Goal: Contribute content

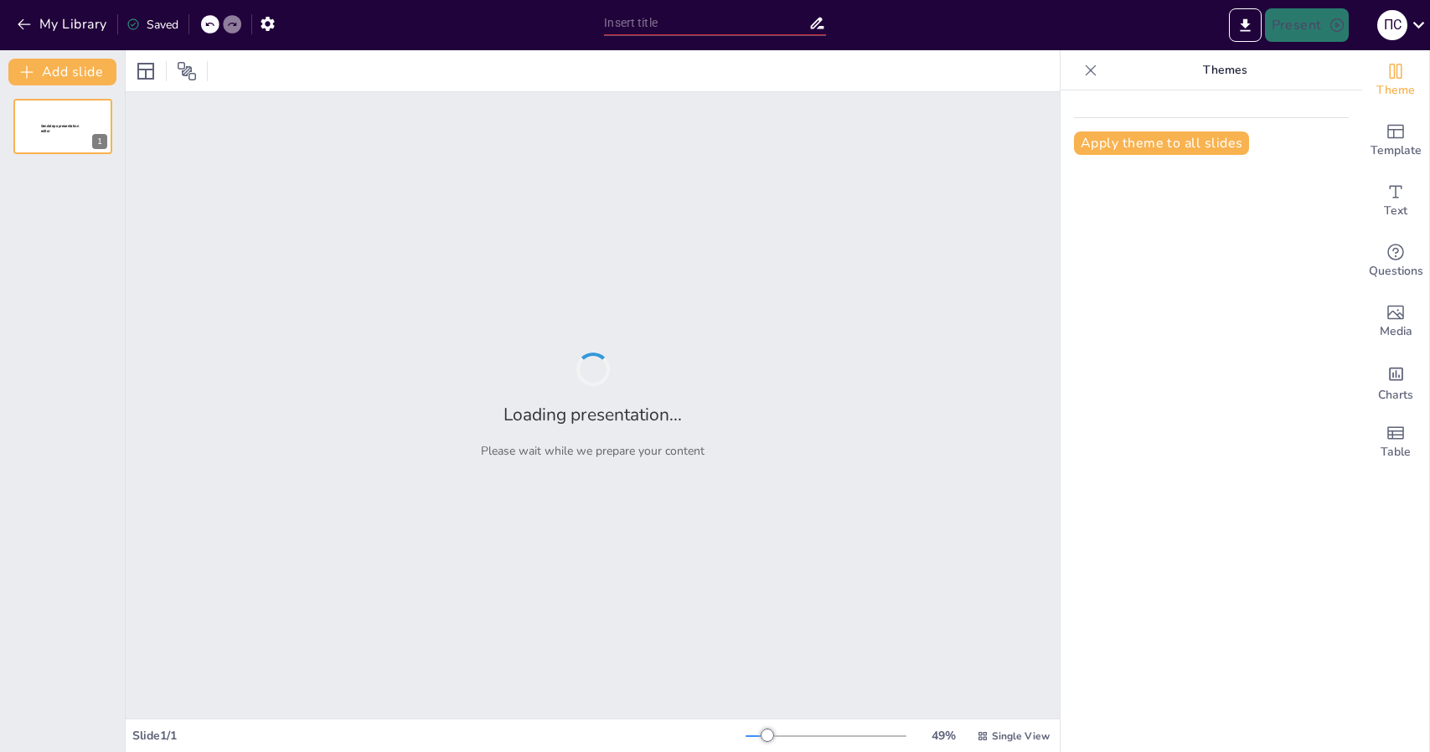
type input "Агроінновації в [GEOGRAPHIC_DATA] та світі: аналіз ринкових трендів"
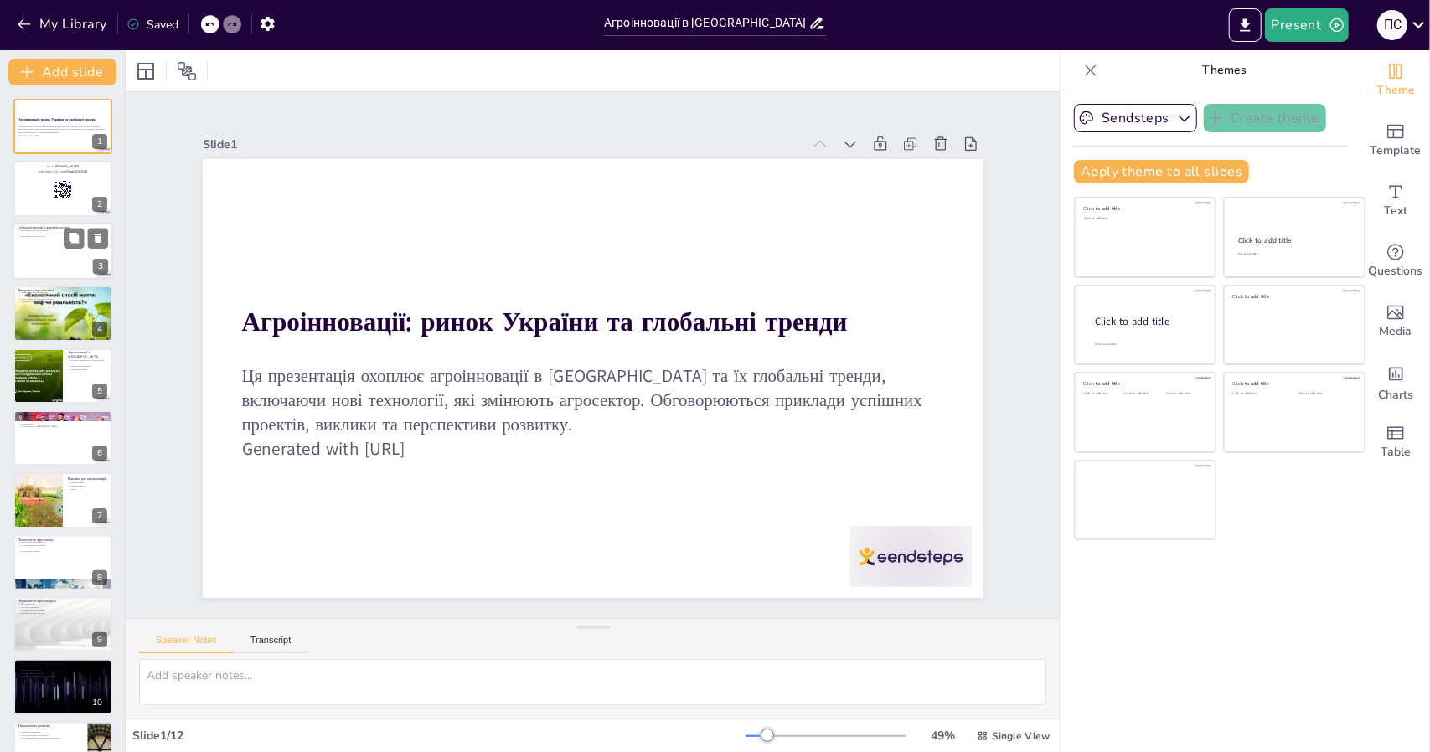
click at [60, 252] on div at bounding box center [63, 251] width 100 height 57
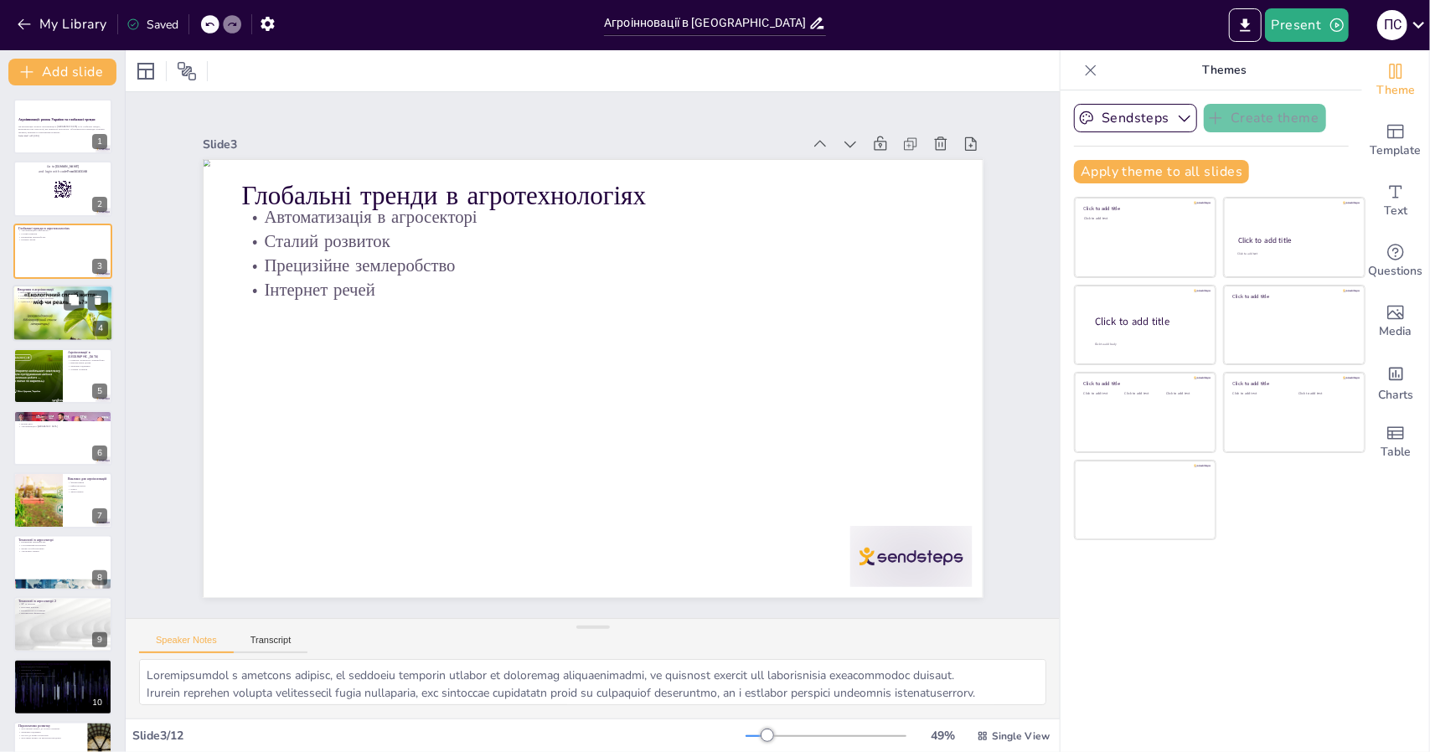
click at [42, 299] on p "Нові рішення для старих проблем" at bounding box center [63, 298] width 90 height 3
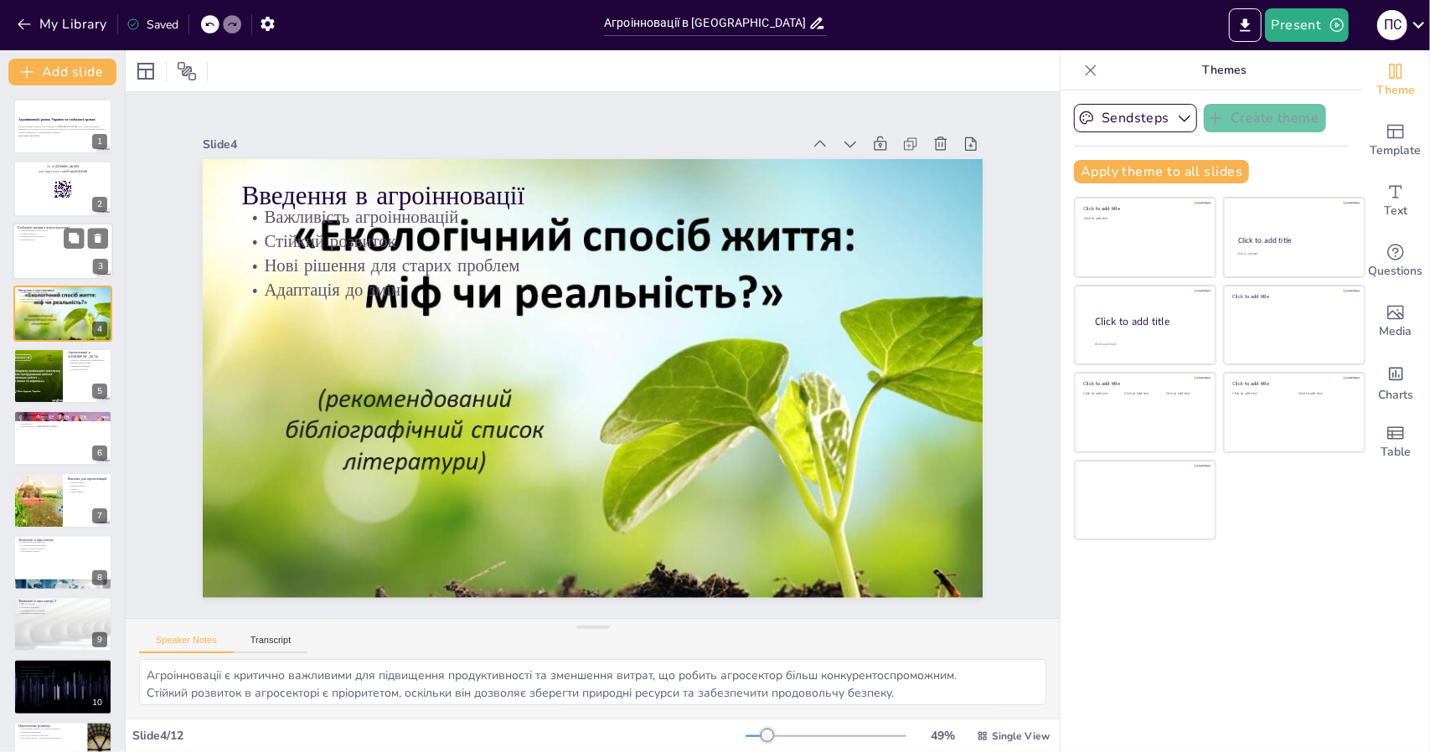
click at [36, 235] on p "Прецизійне землеробство" at bounding box center [63, 236] width 90 height 3
type textarea "Автоматизація є ключовим трендом, що дозволяє зменшити витрати та підвищити про…"
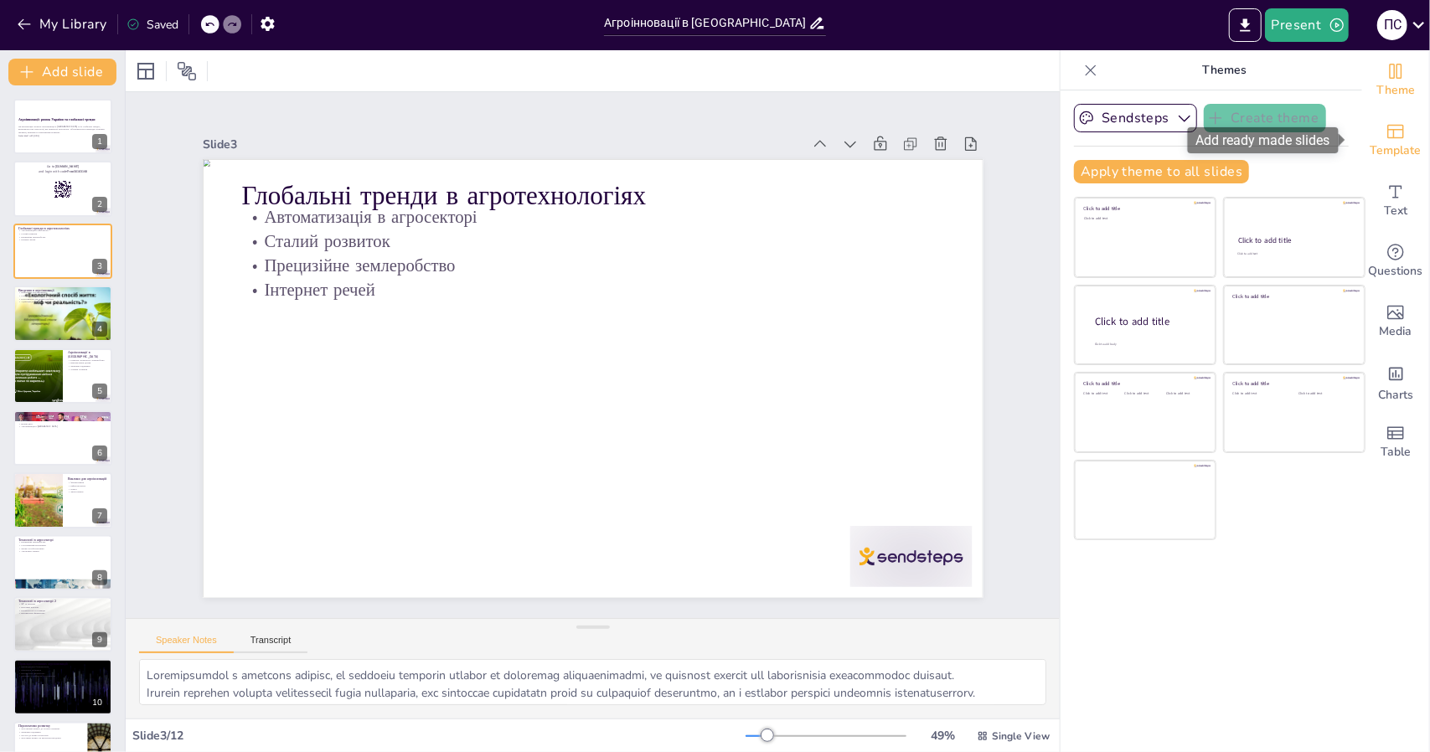
click at [1372, 142] on span "Template" at bounding box center [1395, 151] width 51 height 18
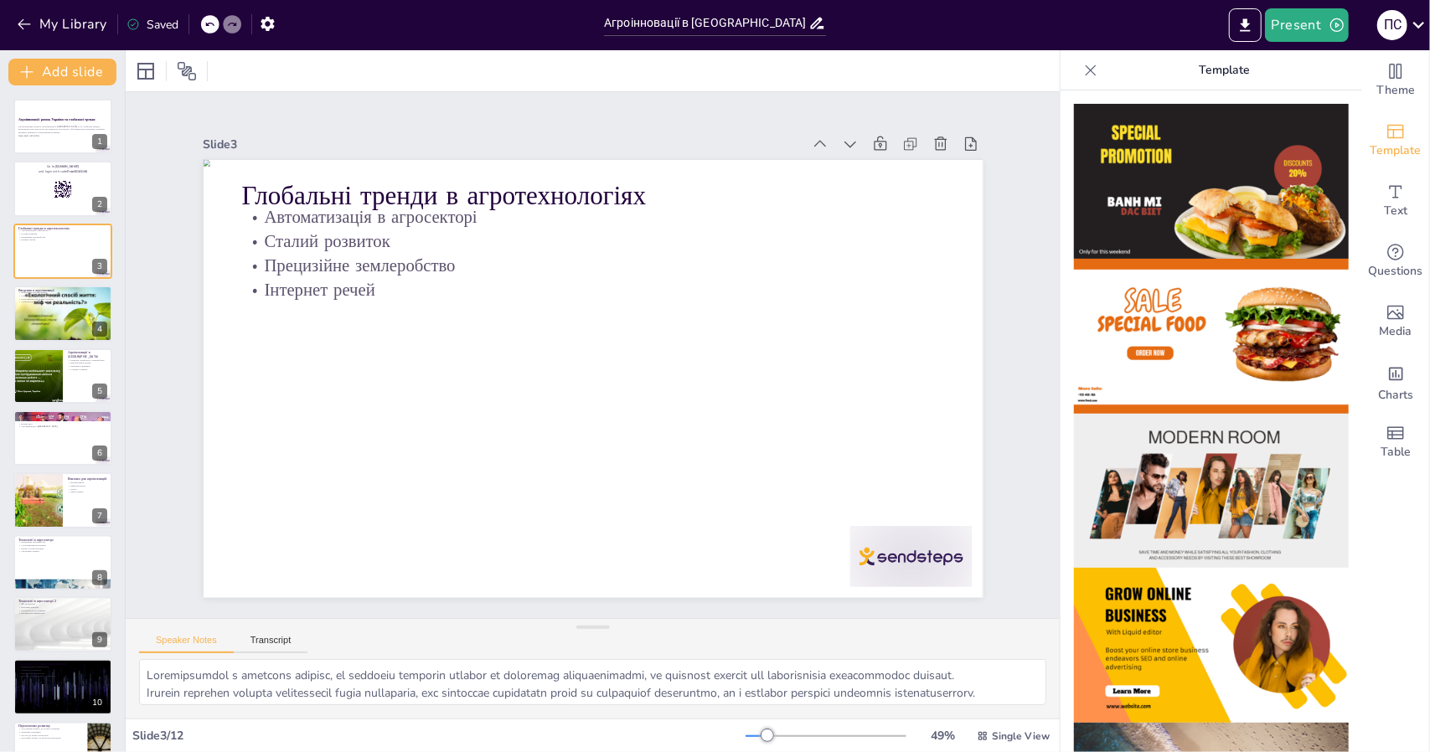
drag, startPoint x: 92, startPoint y: 108, endPoint x: 162, endPoint y: 118, distance: 71.1
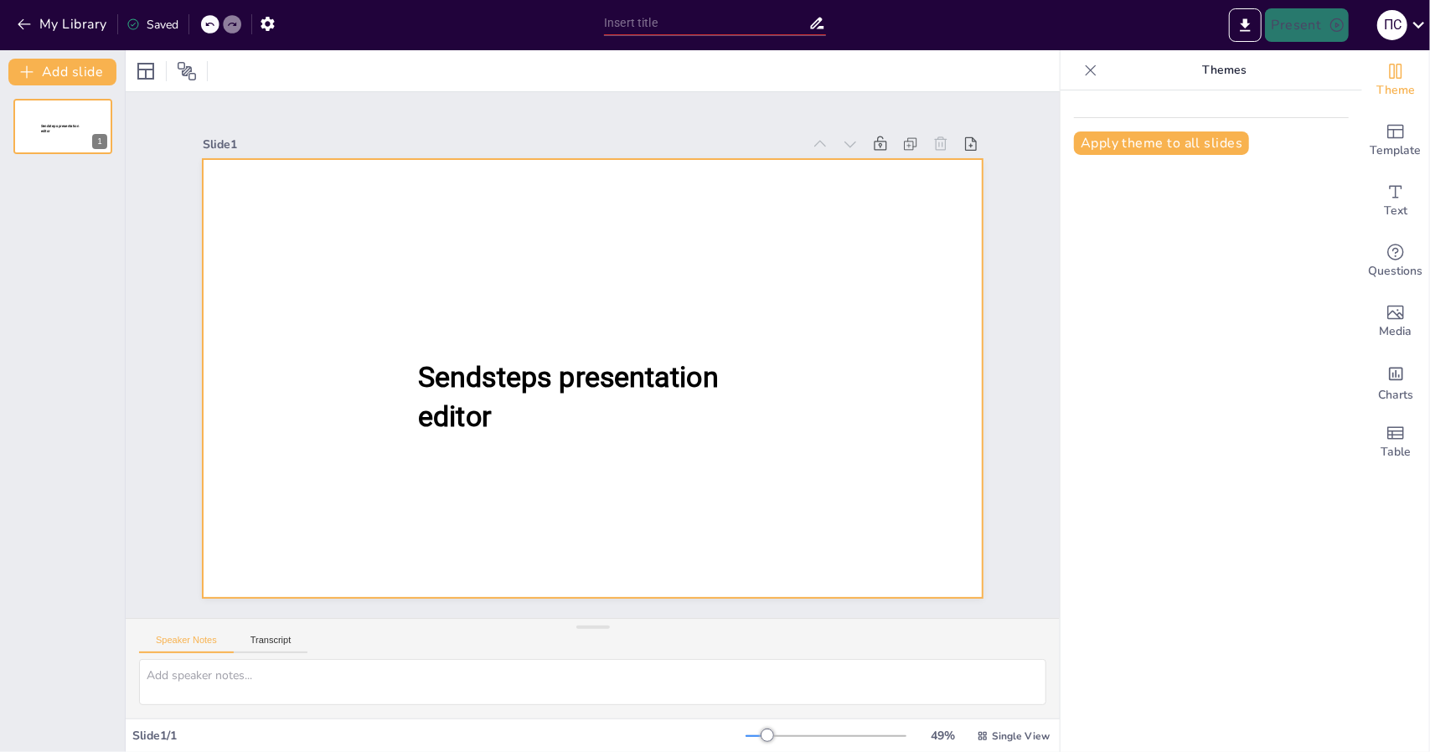
type input "Агроінновації в [GEOGRAPHIC_DATA] та світі: аналіз ринкових трендів"
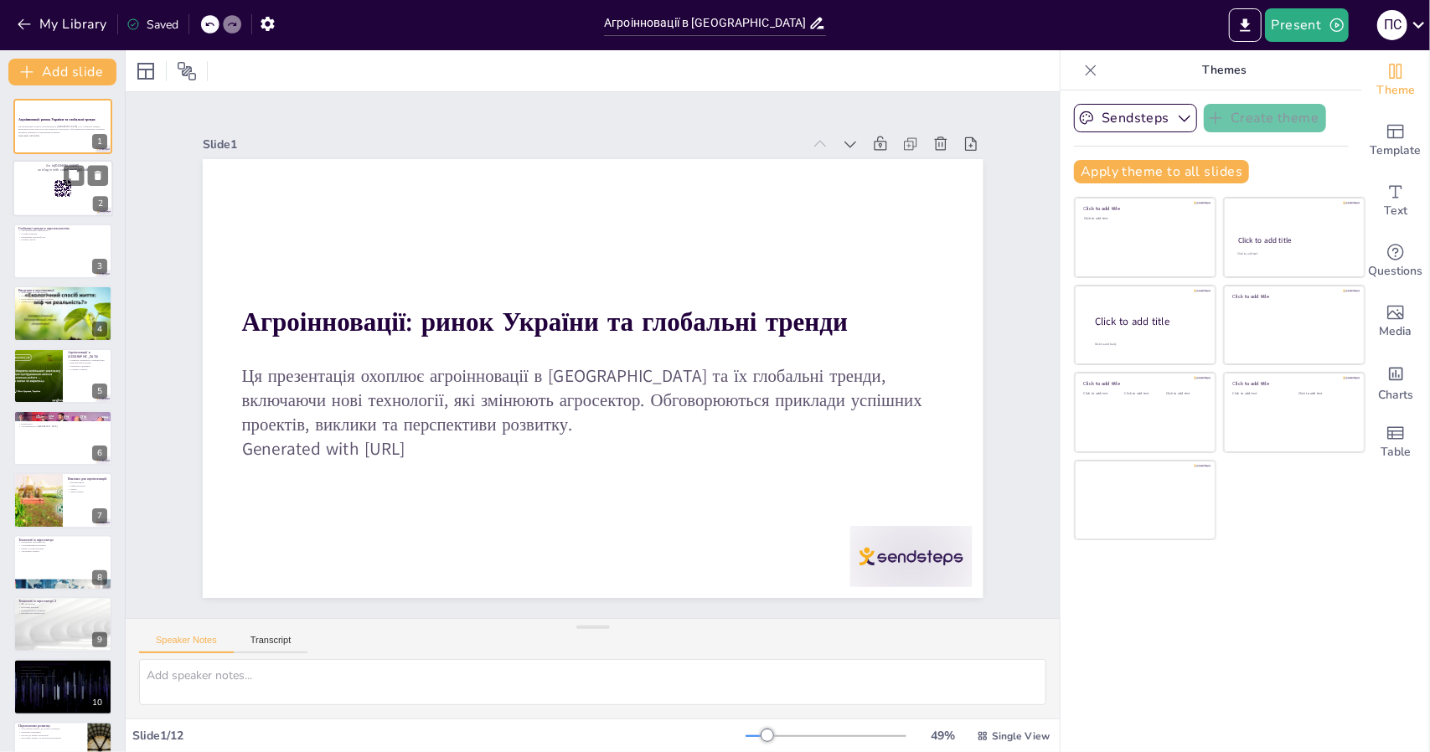
click at [43, 187] on div at bounding box center [63, 189] width 100 height 57
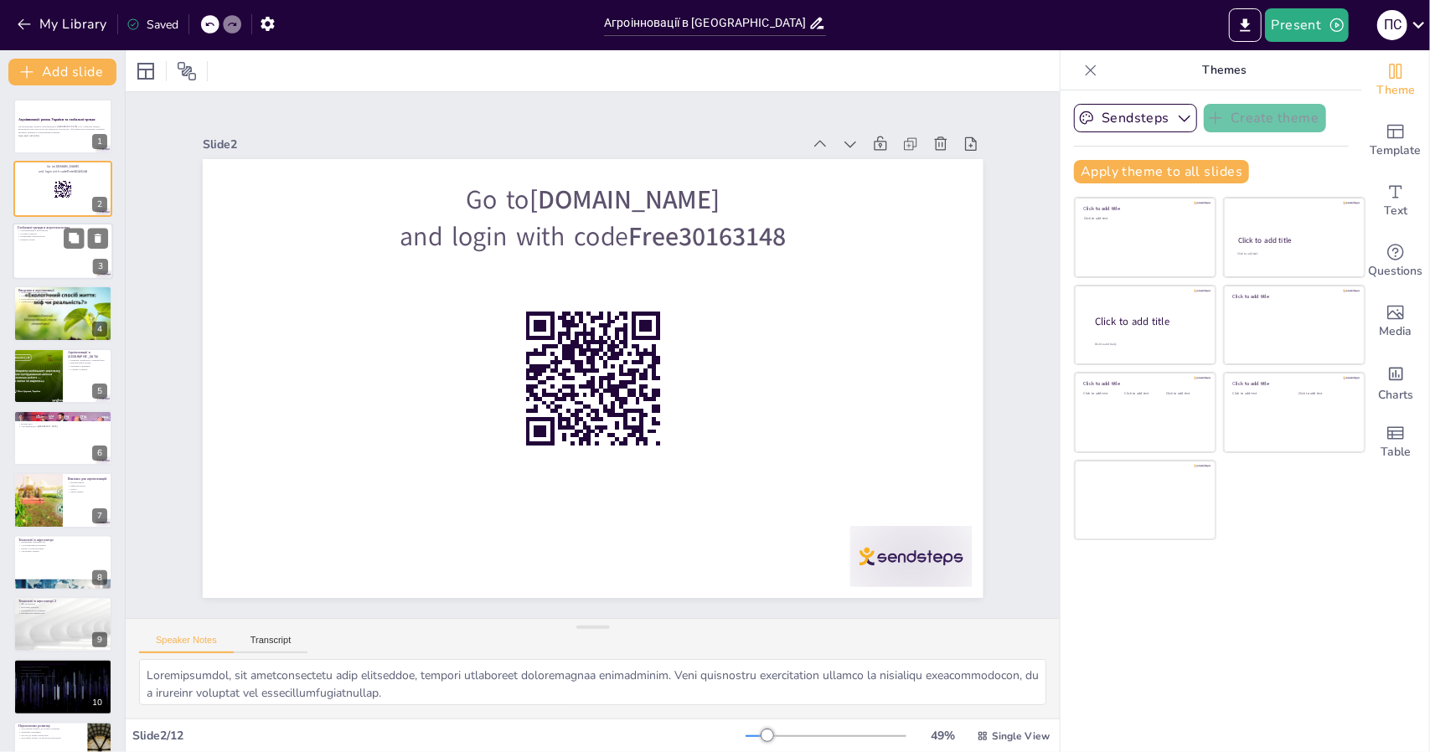
click at [41, 254] on div at bounding box center [63, 251] width 100 height 57
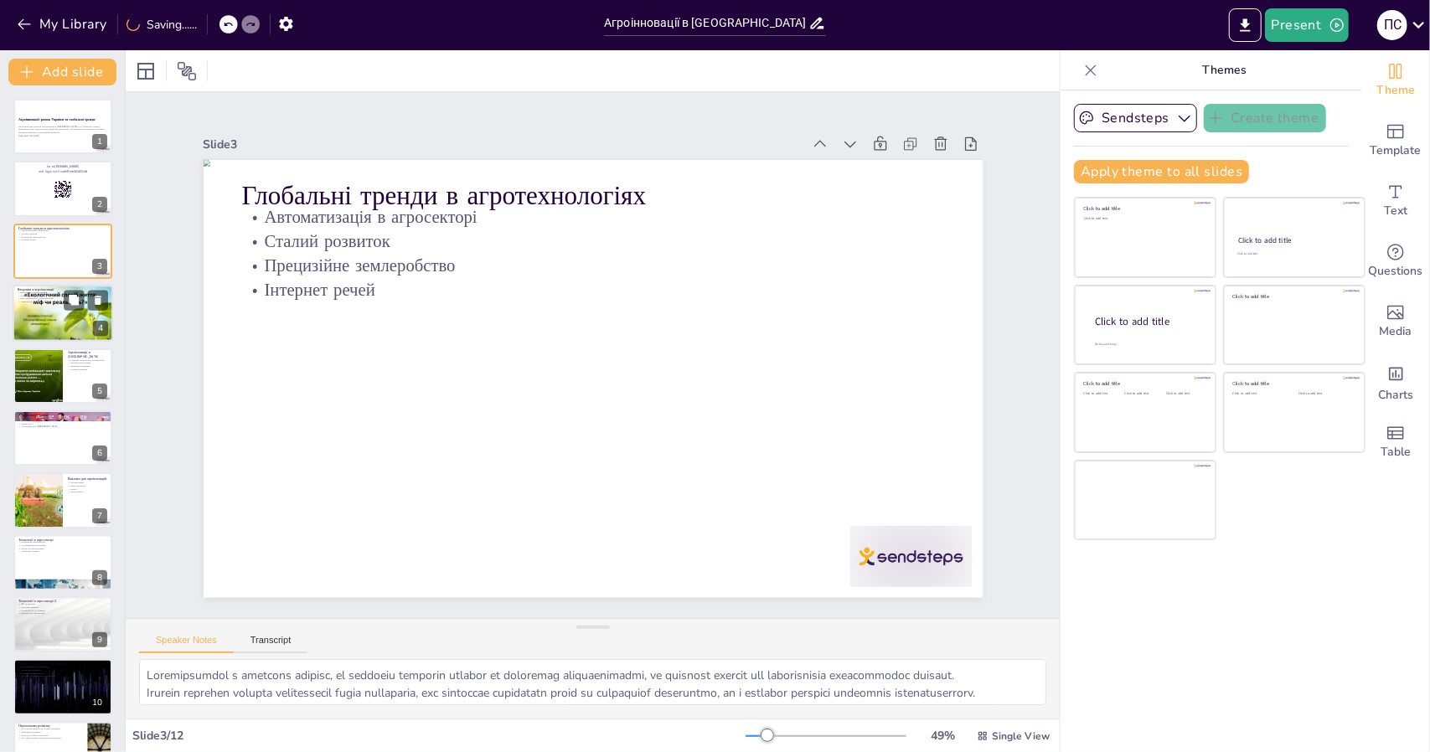
click at [58, 295] on p "Стійкий розвиток" at bounding box center [63, 295] width 90 height 3
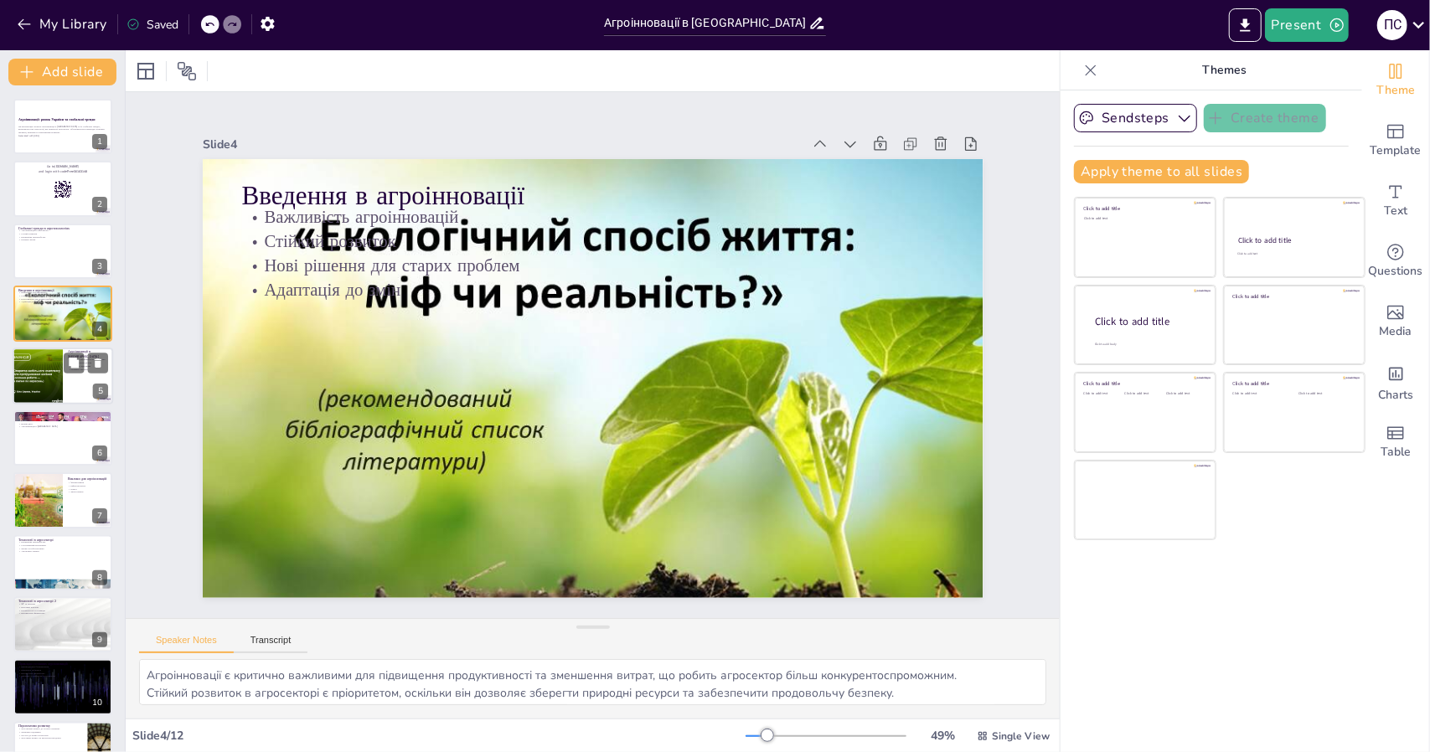
click at [50, 360] on div at bounding box center [37, 376] width 57 height 57
type textarea "Органічне землеробство в [GEOGRAPHIC_DATA] демонструє зростаючий попит на еколо…"
